Goal: Information Seeking & Learning: Learn about a topic

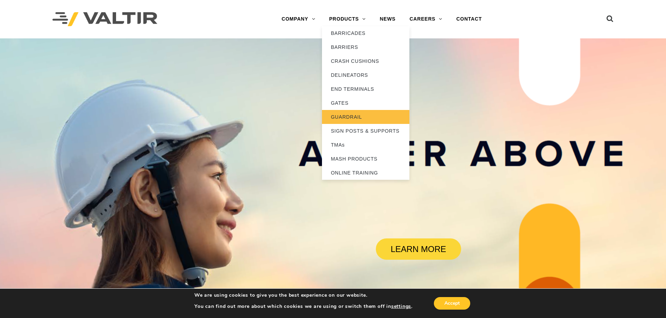
click at [345, 118] on link "GUARDRAIL" at bounding box center [365, 117] width 87 height 14
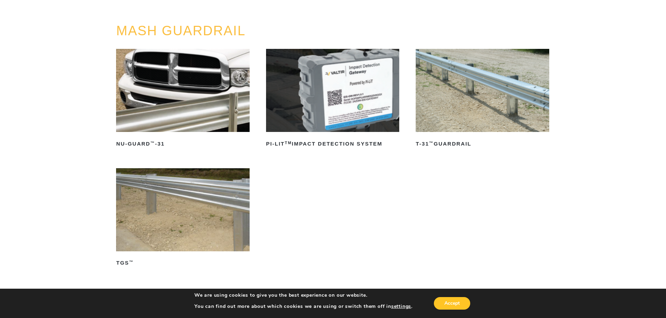
scroll to position [70, 0]
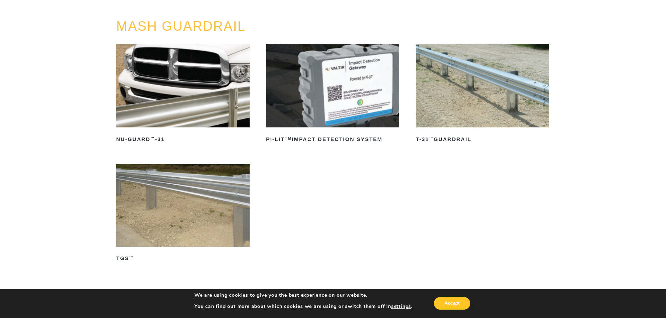
click at [491, 84] on img at bounding box center [482, 85] width 133 height 83
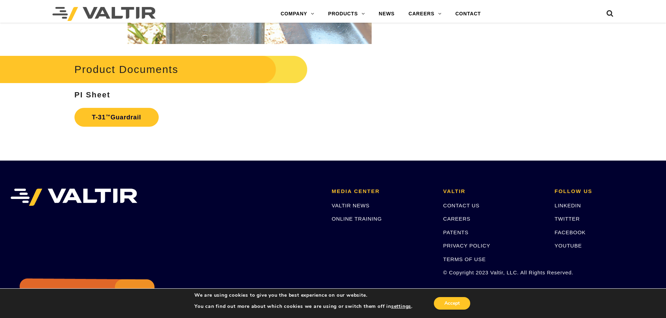
scroll to position [1268, 0]
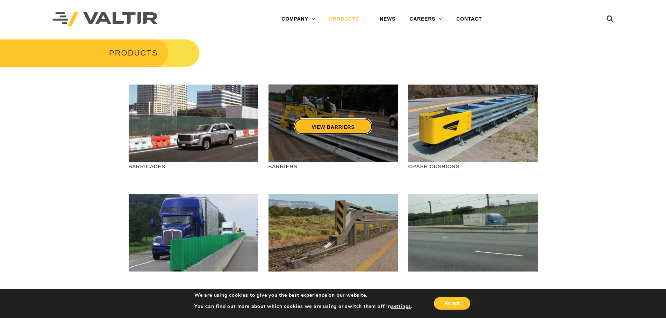
click at [315, 124] on link "VIEW BARRIERS" at bounding box center [333, 126] width 78 height 16
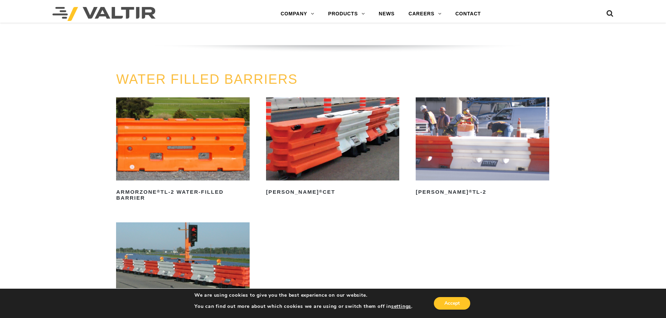
scroll to position [909, 0]
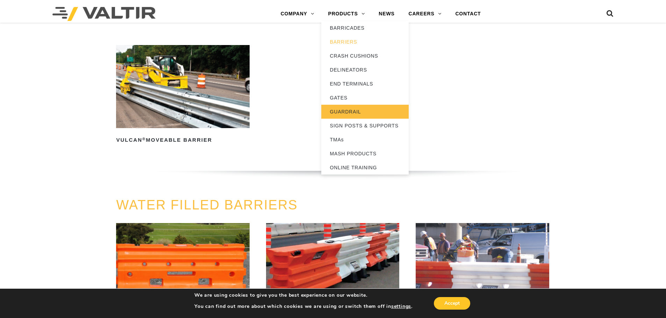
click at [346, 112] on link "GUARDRAIL" at bounding box center [364, 112] width 87 height 14
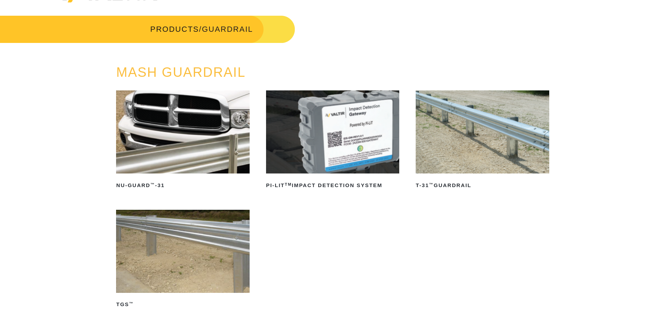
scroll to position [70, 0]
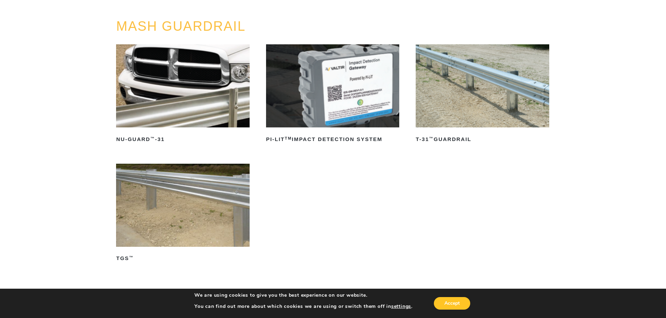
click at [465, 89] on img at bounding box center [482, 85] width 133 height 83
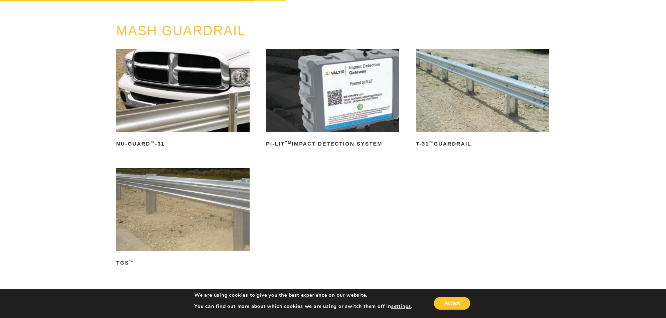
scroll to position [70, 0]
